Goal: Information Seeking & Learning: Learn about a topic

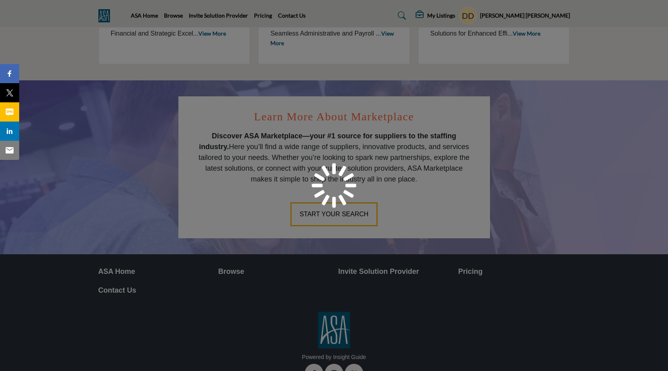
scroll to position [400, 0]
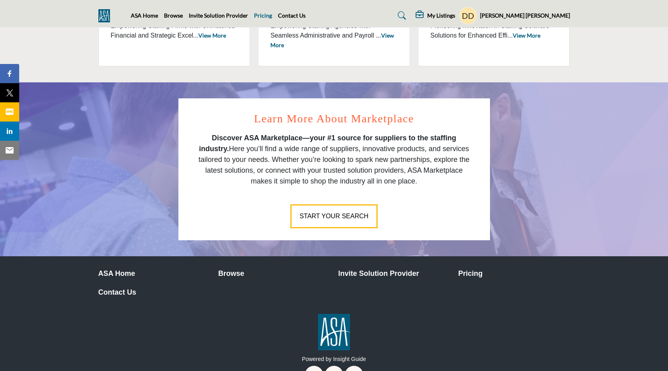
click at [260, 18] on link "Pricing" at bounding box center [263, 15] width 18 height 7
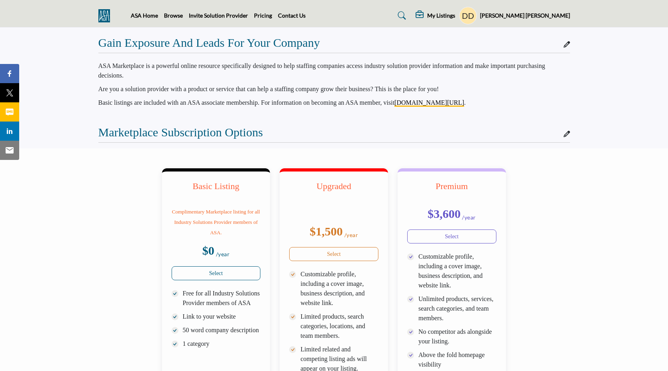
click at [566, 41] on icon at bounding box center [566, 44] width 6 height 6
click at [131, 15] on link "ASA Home" at bounding box center [144, 15] width 27 height 7
click at [103, 14] on img at bounding box center [106, 15] width 16 height 13
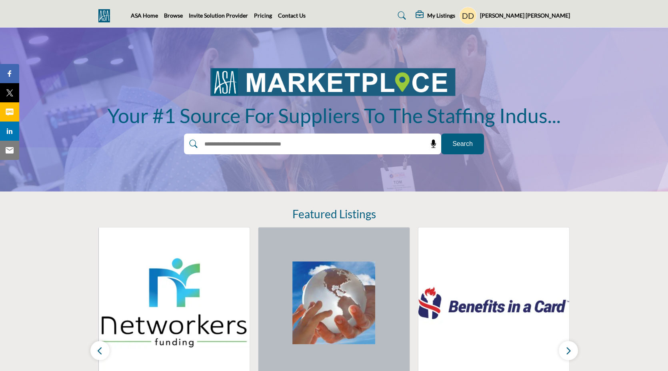
drag, startPoint x: 44, startPoint y: 11, endPoint x: 84, endPoint y: 13, distance: 40.0
click at [84, 13] on nav "ASA Home Browse Invite Solution Provider Pricing Contact Us" at bounding box center [334, 15] width 668 height 23
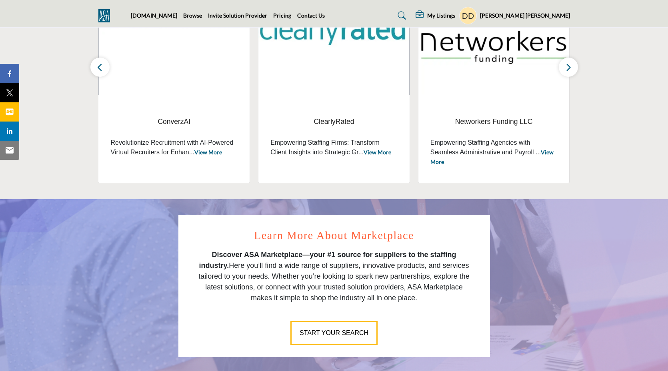
scroll to position [248, 0]
